Goal: Task Accomplishment & Management: Use online tool/utility

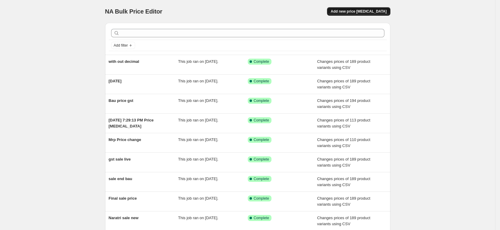
click at [368, 12] on span "Add new price [MEDICAL_DATA]" at bounding box center [359, 11] width 56 height 5
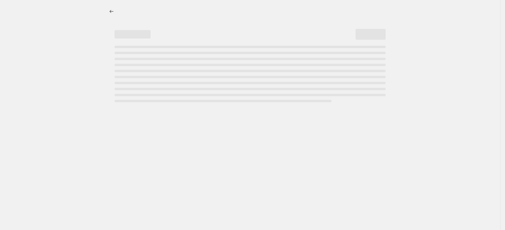
select select "percentage"
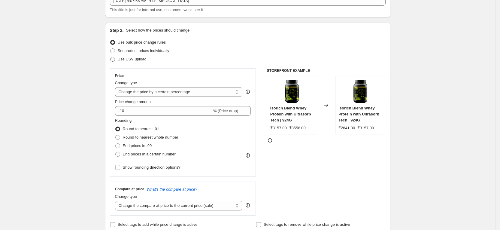
scroll to position [54, 0]
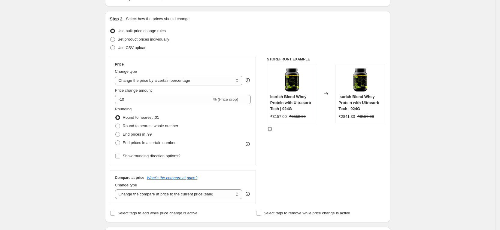
click at [126, 49] on span "Use CSV upload" at bounding box center [132, 47] width 29 height 5
click at [111, 46] on input "Use CSV upload" at bounding box center [110, 45] width 0 height 0
radio input "true"
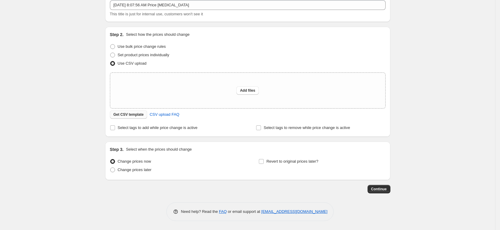
click at [143, 117] on button "Get CSV template" at bounding box center [129, 114] width 38 height 8
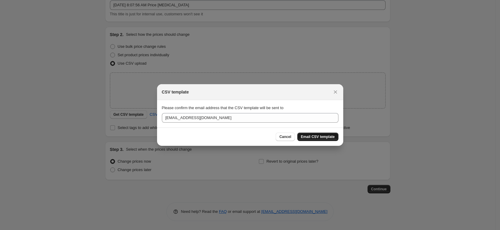
click at [311, 138] on span "Email CSV template" at bounding box center [318, 136] width 34 height 5
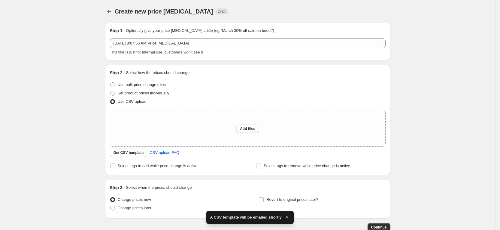
scroll to position [38, 0]
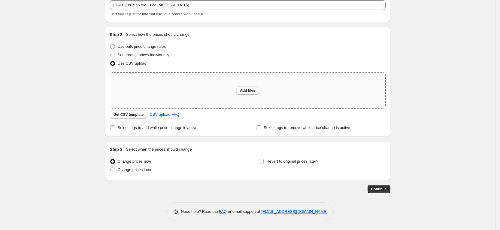
click at [255, 92] on span "Add files" at bounding box center [247, 90] width 15 height 5
type input "C:\fakepath\csv_template_user_62473 (3).csv"
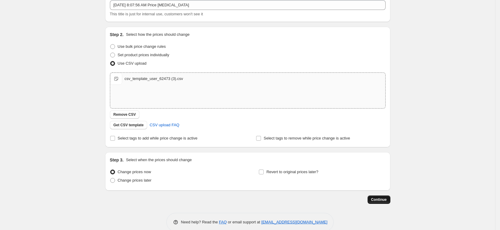
click at [375, 196] on button "Continue" at bounding box center [379, 199] width 23 height 8
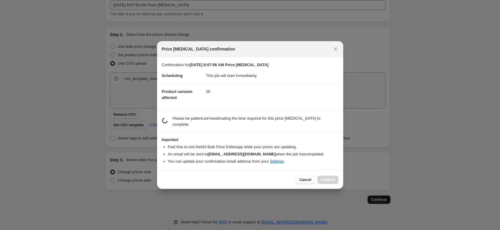
scroll to position [0, 0]
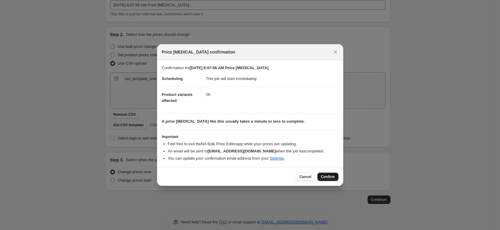
click at [325, 176] on span "Confirm" at bounding box center [328, 176] width 14 height 5
